Goal: Communication & Community: Answer question/provide support

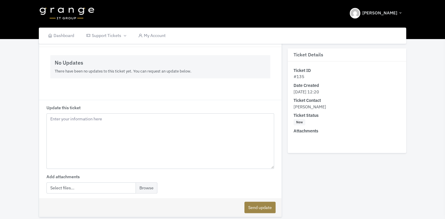
scroll to position [147, 0]
click at [107, 121] on textarea "Update this ticket" at bounding box center [160, 140] width 228 height 56
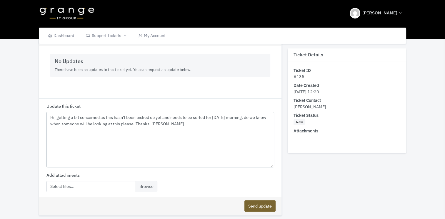
type textarea "Hi, getting a bit concerned as this hasn't been picked up yet and needs to be s…"
click at [254, 208] on button "Send update" at bounding box center [259, 206] width 31 height 11
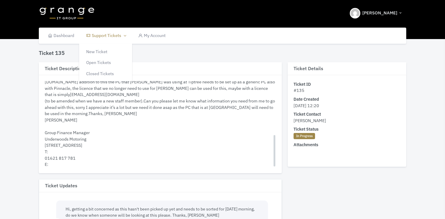
click at [115, 36] on link "Support Tickets" at bounding box center [106, 36] width 52 height 16
